Goal: Task Accomplishment & Management: Use online tool/utility

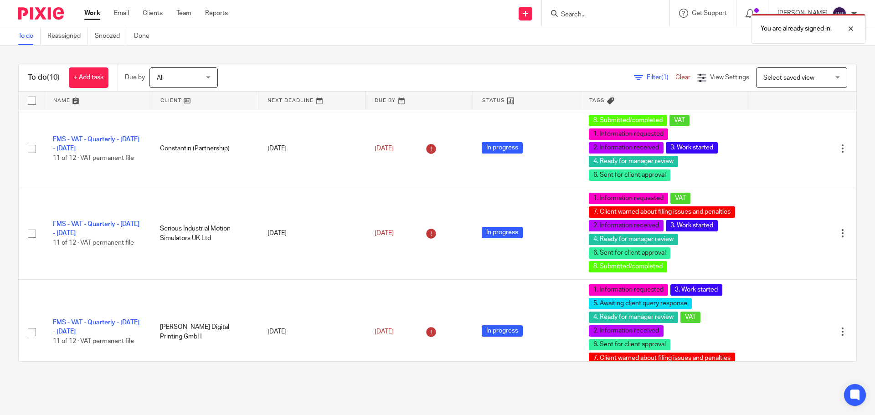
click at [591, 12] on div "You are already signed in." at bounding box center [652, 26] width 429 height 35
click at [597, 17] on div "You are already signed in." at bounding box center [652, 26] width 429 height 35
click at [594, 16] on div "You are already signed in." at bounding box center [652, 26] width 429 height 35
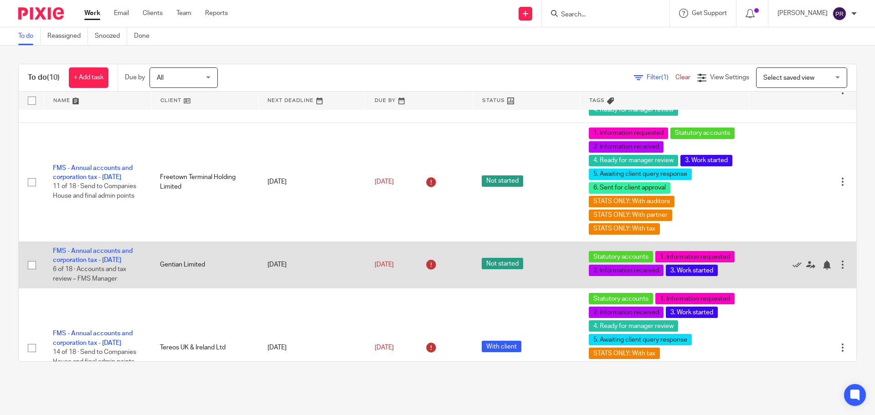
scroll to position [633, 0]
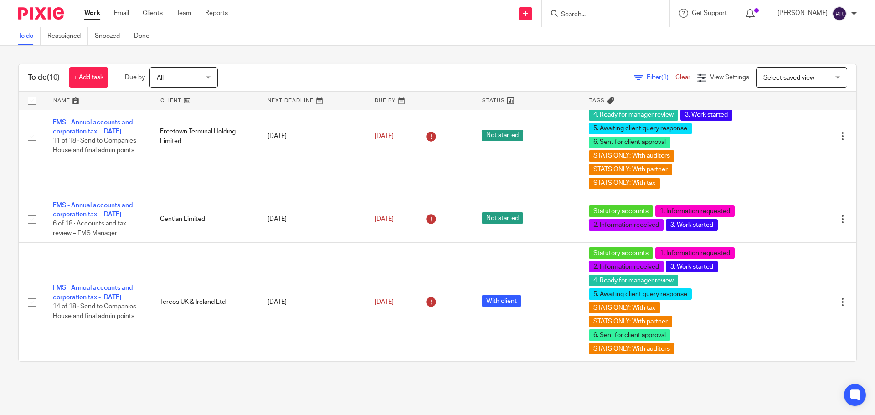
click at [591, 17] on input "Search" at bounding box center [601, 15] width 82 height 8
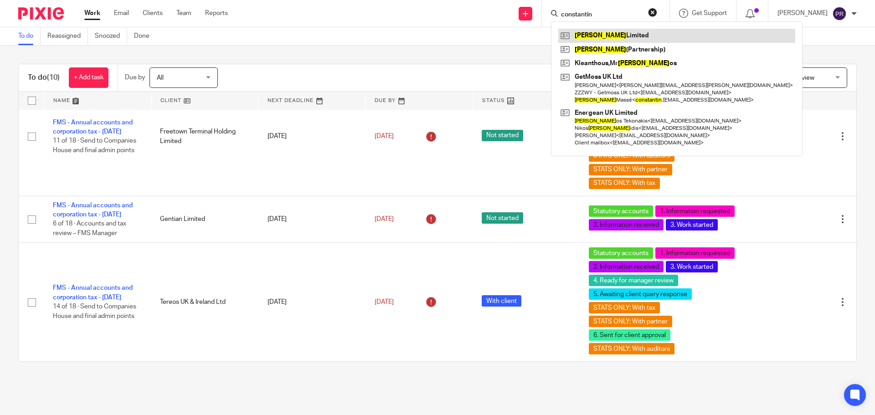
type input "constantin"
click at [611, 31] on link at bounding box center [677, 36] width 237 height 14
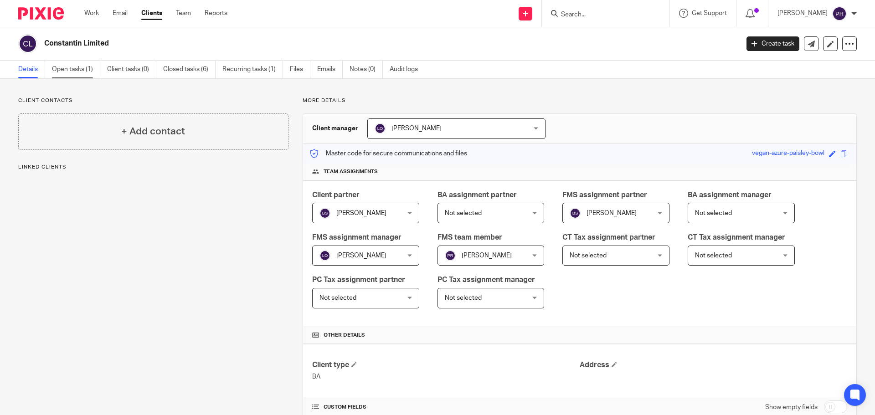
click at [79, 68] on link "Open tasks (1)" at bounding box center [76, 70] width 48 height 18
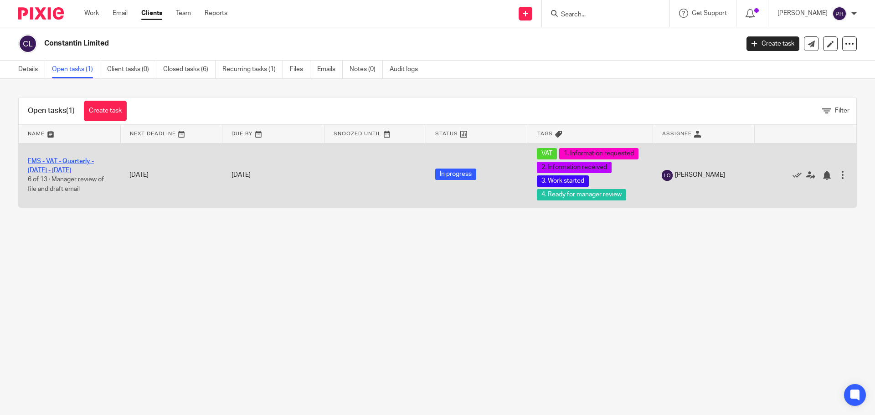
click at [78, 169] on link "FMS - VAT - Quarterly - [DATE] - [DATE]" at bounding box center [61, 166] width 66 height 16
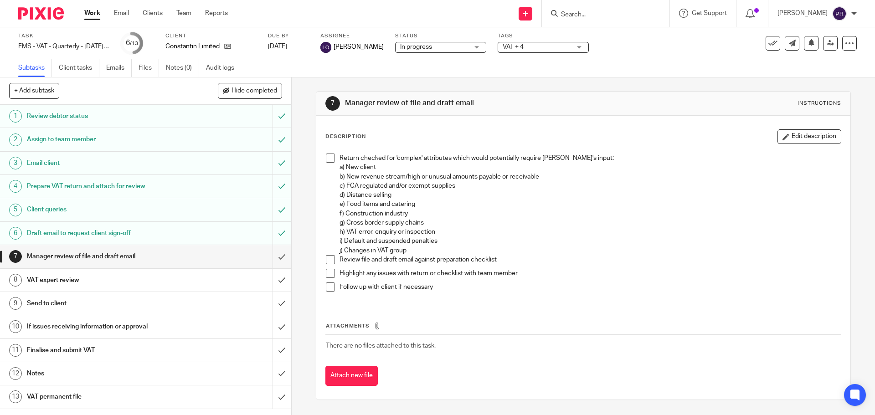
click at [127, 233] on h1 "Draft email to request client sign-off" at bounding box center [106, 234] width 158 height 14
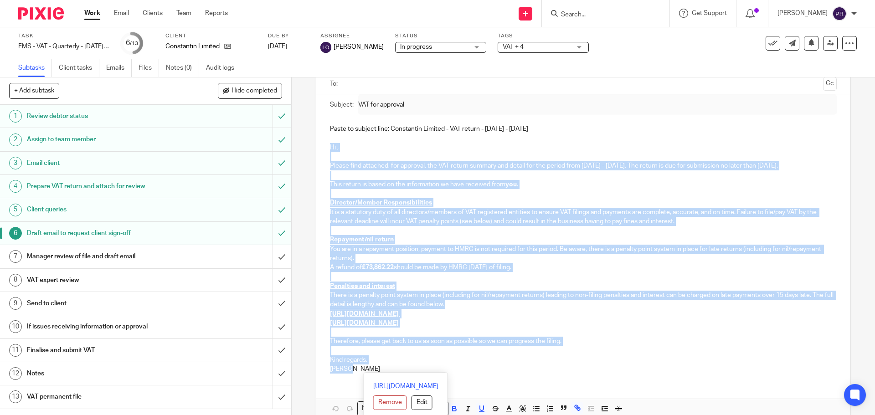
scroll to position [113, 0]
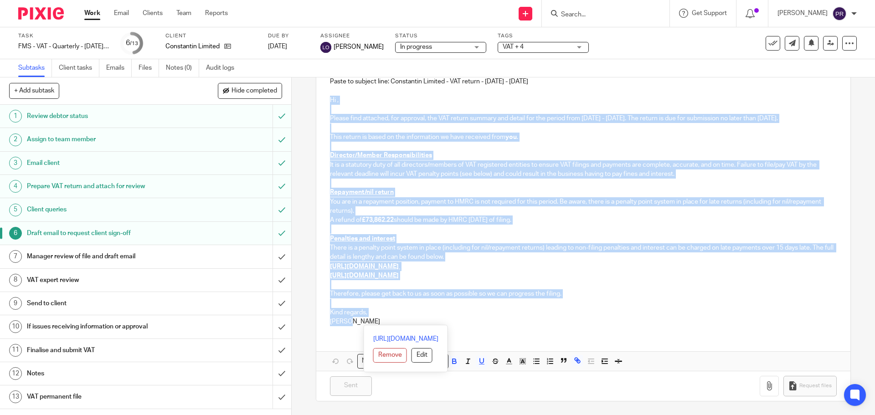
drag, startPoint x: 325, startPoint y: 212, endPoint x: 422, endPoint y: 326, distance: 150.1
click at [422, 326] on div "Paste to subject line: Constantin Limited - VAT return - [DATE] - [DATE] Hi , P…" at bounding box center [583, 219] width 534 height 303
copy div "Lo , Ipsumd sita consecte, adi elitsedd, eiu TEM incidi utlabor etd magnaa eni …"
click at [273, 301] on input "submit" at bounding box center [145, 303] width 291 height 23
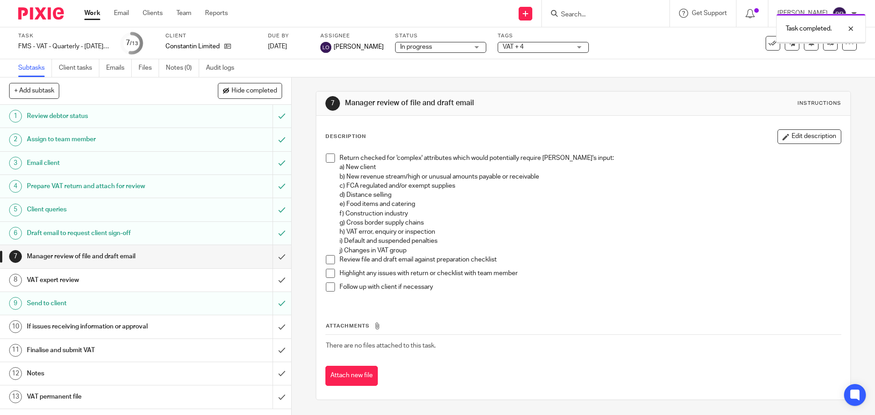
click at [530, 43] on div "Task completed." at bounding box center [652, 26] width 429 height 35
click at [533, 46] on span "VAT + 4" at bounding box center [537, 47] width 68 height 10
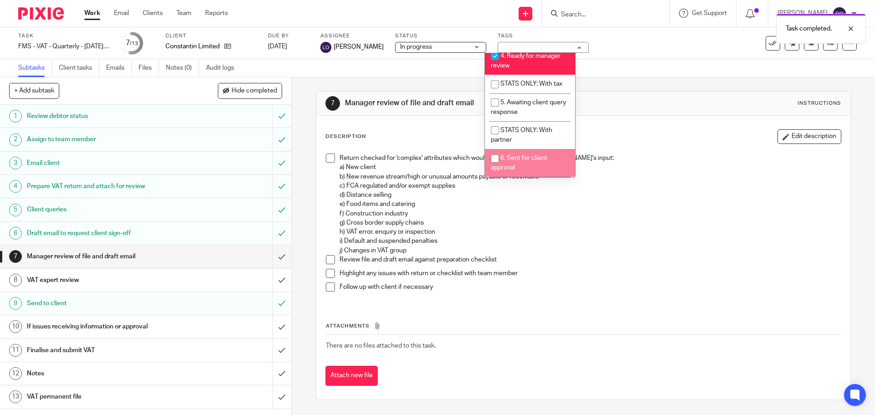
scroll to position [274, 0]
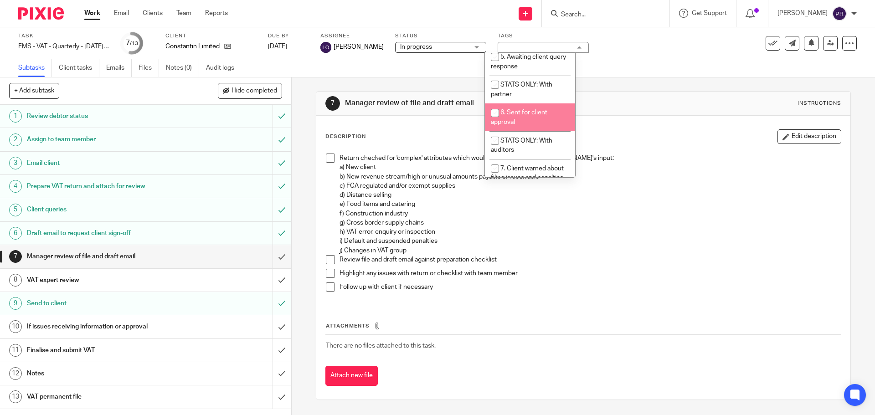
click at [526, 129] on li "6. Sent for client approval" at bounding box center [530, 118] width 90 height 28
checkbox input "true"
